Goal: Navigation & Orientation: Find specific page/section

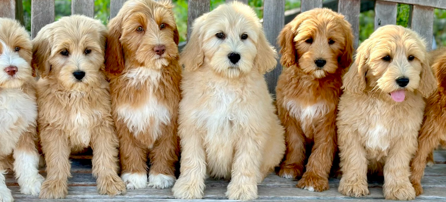
scroll to position [151, 0]
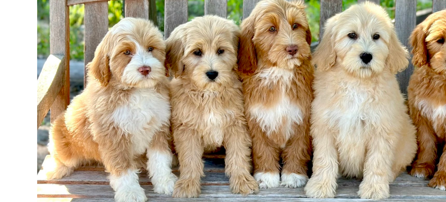
click at [150, 106] on img at bounding box center [223, 86] width 388 height 256
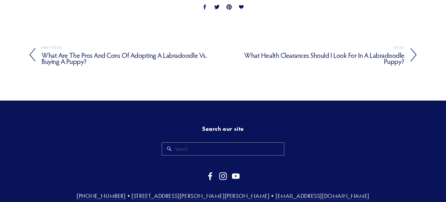
scroll to position [0, 0]
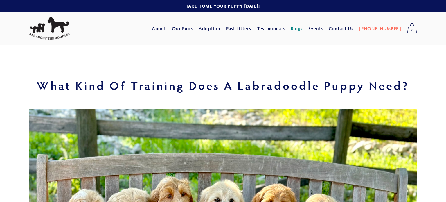
click at [220, 33] on link "Adoption" at bounding box center [210, 28] width 22 height 10
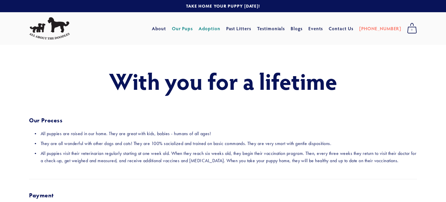
click at [193, 28] on link "Our Pups" at bounding box center [182, 28] width 21 height 10
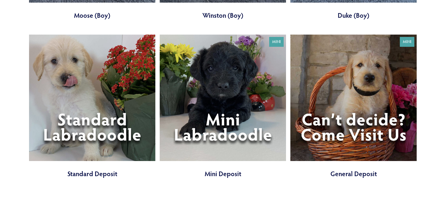
scroll to position [2101, 0]
